Goal: Find specific page/section: Find specific page/section

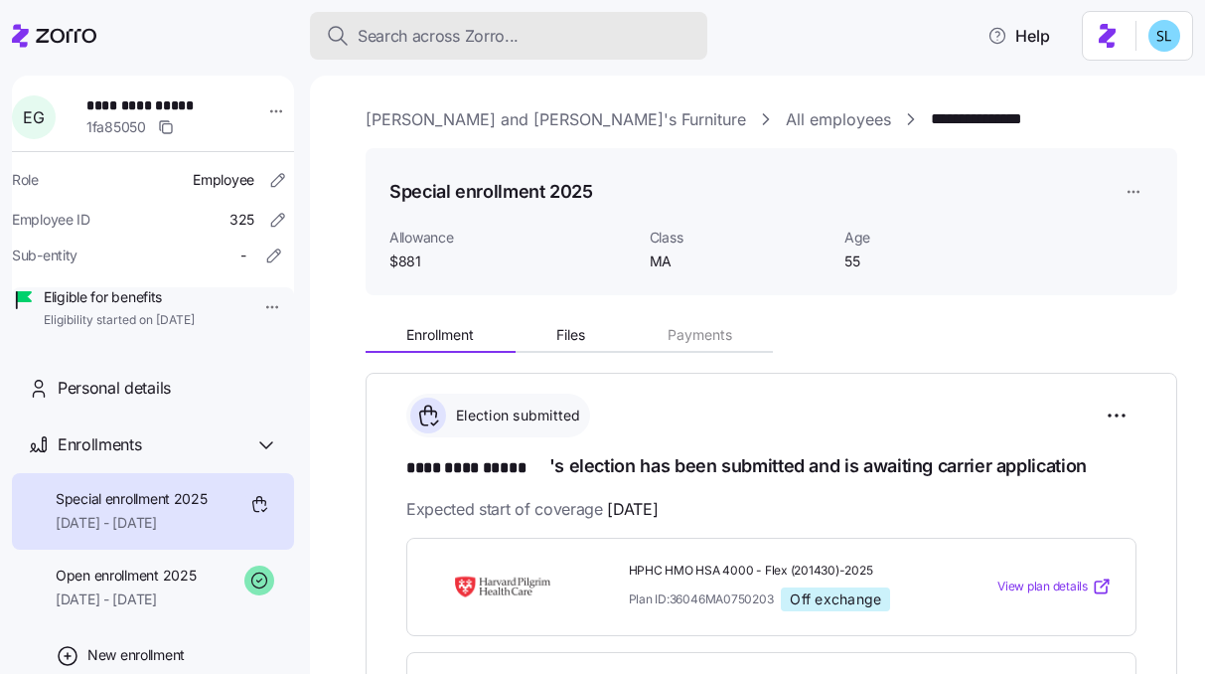
drag, startPoint x: 0, startPoint y: 0, endPoint x: 621, endPoint y: 29, distance: 621.8
click at [621, 29] on div "Search across Zorro..." at bounding box center [509, 36] width 366 height 25
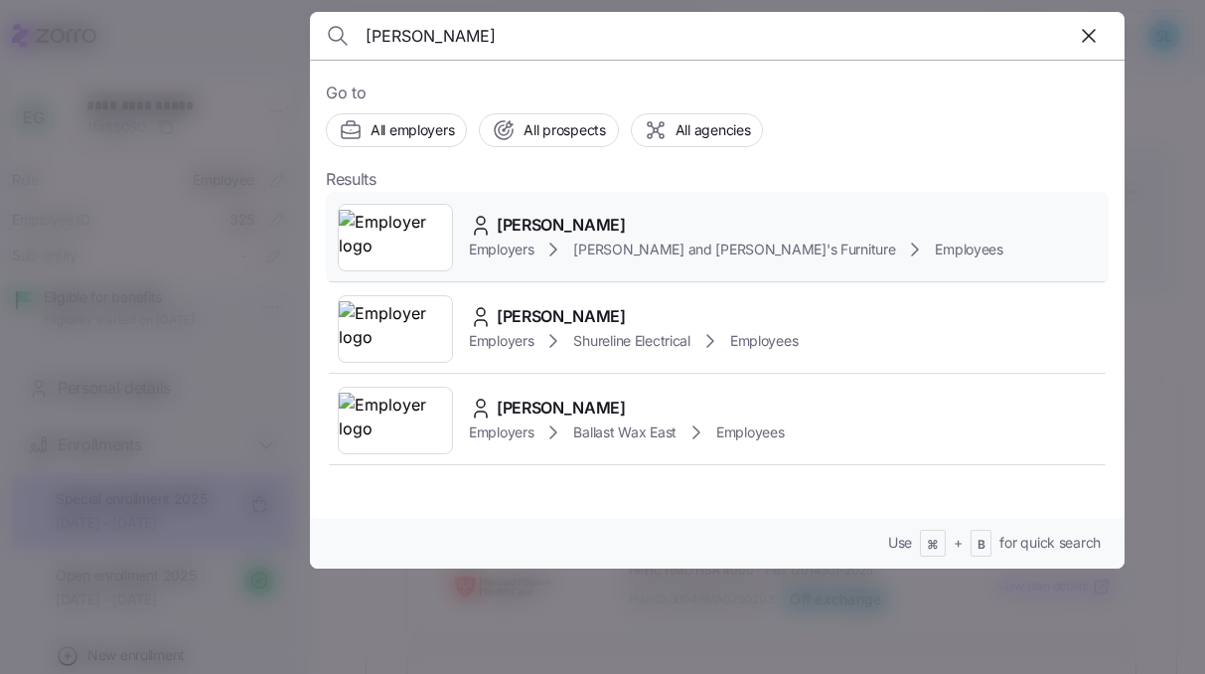
type input "[PERSON_NAME]"
click at [574, 206] on div "[PERSON_NAME] Employers [PERSON_NAME] and [PERSON_NAME]'s Furniture Employees" at bounding box center [717, 237] width 783 height 91
